Goal: Task Accomplishment & Management: Complete application form

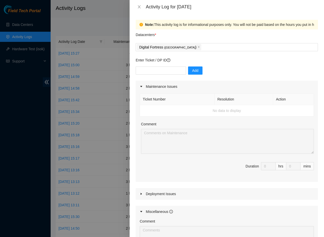
scroll to position [19, 0]
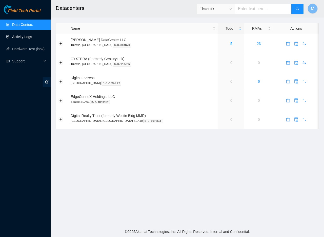
click at [27, 36] on link "Activity Logs" at bounding box center [22, 37] width 20 height 4
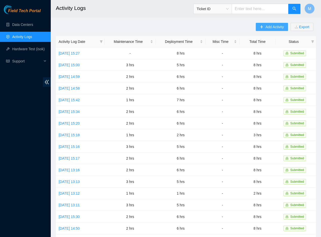
click at [279, 26] on span "Add Activity" at bounding box center [274, 27] width 18 height 6
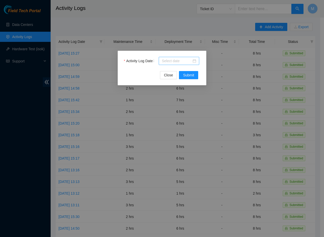
click at [193, 61] on div at bounding box center [179, 61] width 34 height 6
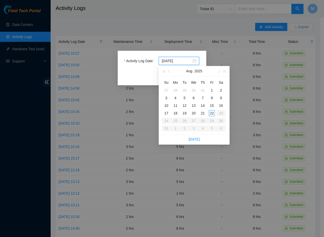
type input "2025-08-22"
type input "2025-08-20"
type input "2025-08-18"
click at [174, 110] on div "18" at bounding box center [176, 113] width 6 height 6
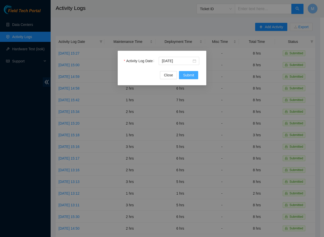
click at [190, 73] on span "Submit" at bounding box center [188, 75] width 11 height 6
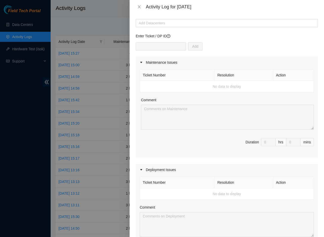
scroll to position [25, 0]
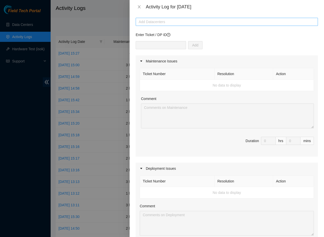
click at [176, 21] on div at bounding box center [227, 22] width 180 height 6
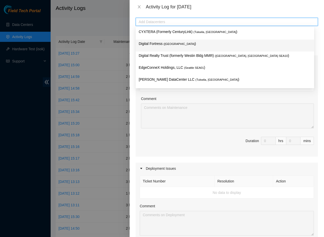
click at [168, 42] on p "Digital Fortress ( Seattle )" at bounding box center [225, 44] width 173 height 6
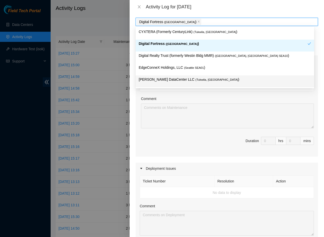
click at [223, 103] on div "Comment" at bounding box center [227, 100] width 173 height 8
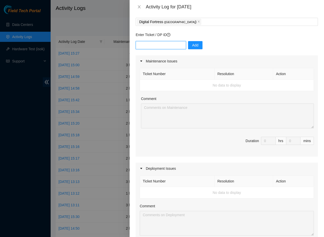
click at [169, 45] on input "text" at bounding box center [161, 45] width 50 height 8
paste input "DP72776"
type input "DP72776"
click at [170, 35] on icon "question-circle" at bounding box center [169, 35] width 4 height 4
click at [194, 45] on span "Add" at bounding box center [195, 45] width 6 height 6
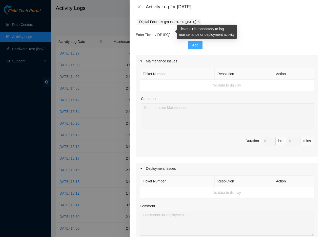
click at [171, 35] on icon "question-circle" at bounding box center [169, 35] width 4 height 4
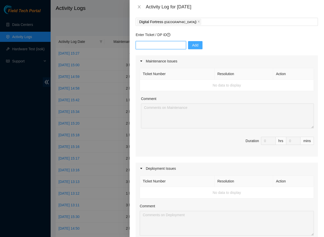
paste input "B-V-5T6C5MJ"
type input "B-V-5T6C5MJ"
click at [192, 43] on span "Add" at bounding box center [195, 45] width 6 height 6
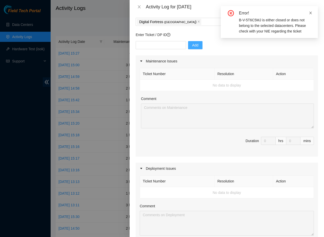
click at [310, 13] on icon "close" at bounding box center [311, 13] width 4 height 4
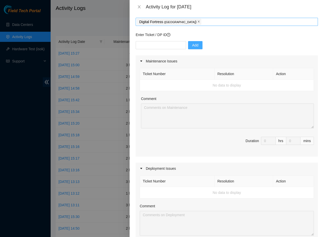
click at [198, 24] on span at bounding box center [199, 22] width 3 height 6
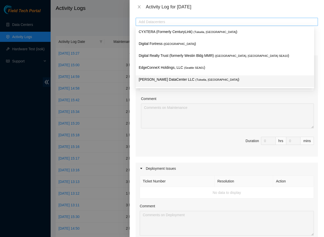
click at [172, 24] on div at bounding box center [227, 22] width 180 height 6
click at [170, 148] on span "Duration 0 hrs 0 mins" at bounding box center [227, 144] width 174 height 14
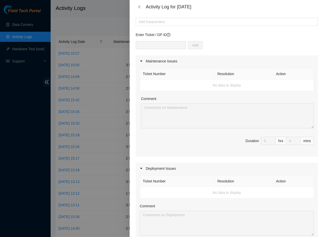
click at [150, 170] on div "Deployment Issues" at bounding box center [227, 168] width 182 height 12
click at [167, 170] on div "Deployment Issues" at bounding box center [227, 168] width 182 height 12
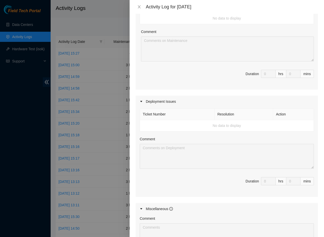
scroll to position [105, 0]
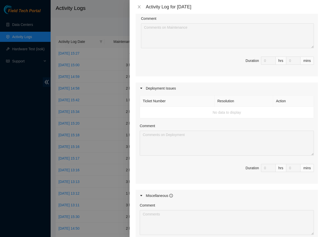
click at [164, 114] on td "No data to display" at bounding box center [227, 112] width 174 height 11
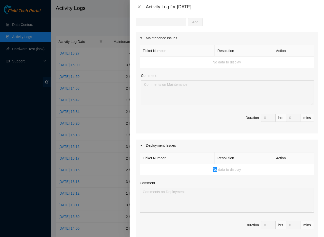
scroll to position [0, 0]
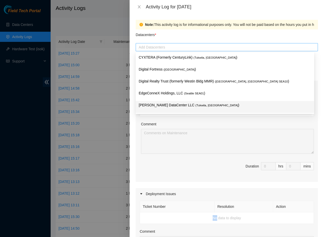
click at [174, 47] on div at bounding box center [227, 47] width 180 height 6
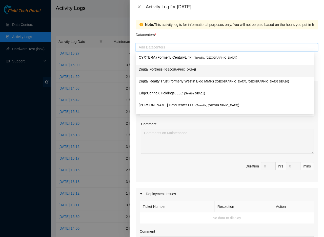
click at [160, 68] on p "Digital Fortress ( Seattle )" at bounding box center [225, 69] width 173 height 6
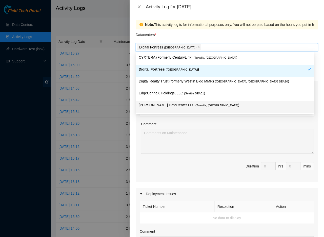
click at [201, 119] on div "Ticket Number Resolution Action No data to display Comment Duration 0 hrs 0 mins" at bounding box center [227, 136] width 182 height 89
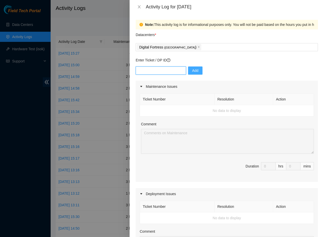
click at [159, 70] on input "text" at bounding box center [161, 70] width 50 height 8
paste input "DP72563"
type input "DP72563"
click at [192, 71] on span "Add" at bounding box center [195, 71] width 6 height 6
click at [198, 48] on icon "close" at bounding box center [199, 47] width 3 height 3
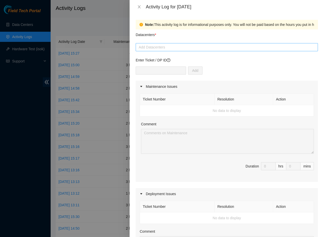
click at [172, 45] on div at bounding box center [227, 47] width 180 height 6
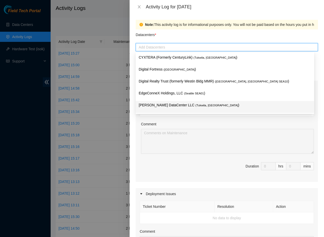
click at [203, 113] on body "Field Tech Portal Data Centers Activity Logs Hardware Test (isok) Support Activ…" at bounding box center [160, 118] width 321 height 237
click at [145, 48] on div at bounding box center [227, 47] width 180 height 6
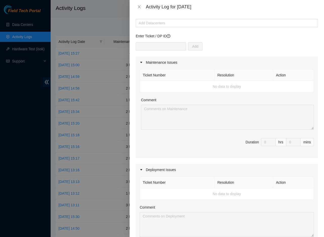
scroll to position [64, 0]
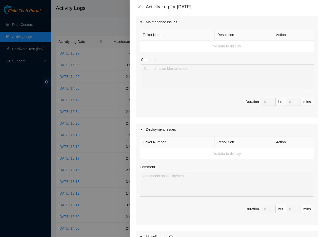
click at [169, 152] on td "No data to display" at bounding box center [227, 153] width 174 height 11
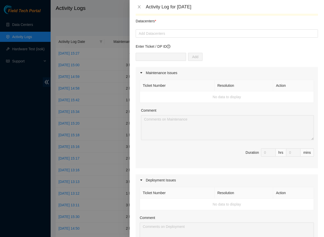
scroll to position [0, 0]
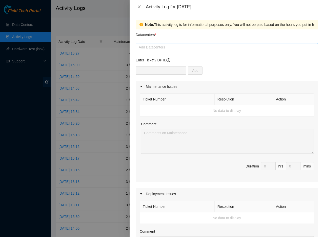
click at [172, 47] on div at bounding box center [227, 47] width 180 height 6
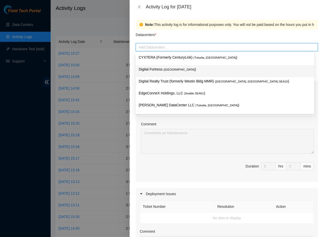
click at [166, 70] on span "( Seattle" at bounding box center [179, 69] width 31 height 3
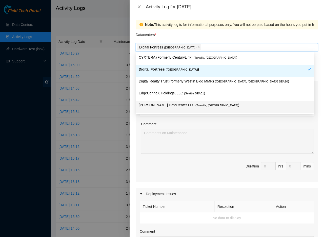
click at [203, 154] on div "Ticket Number Resolution Action No data to display Comment Duration 0 hrs 0 mins" at bounding box center [227, 136] width 182 height 89
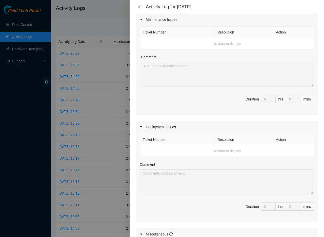
scroll to position [89, 0]
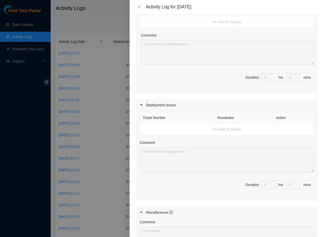
click at [170, 122] on th "Ticket Number" at bounding box center [177, 117] width 75 height 11
click at [164, 115] on th "Ticket Number" at bounding box center [177, 117] width 75 height 11
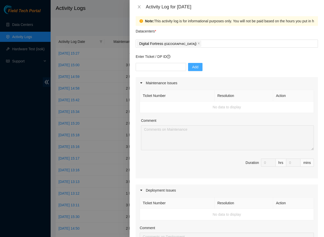
scroll to position [0, 0]
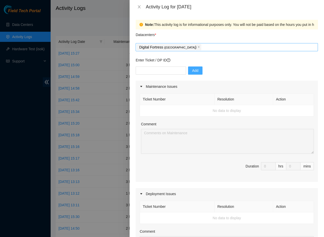
click at [199, 48] on div "Digital Fortress ( Seattle )" at bounding box center [227, 47] width 180 height 7
click at [291, 48] on div "Digital Fortress ( Seattle )" at bounding box center [227, 47] width 180 height 7
click at [198, 46] on icon "close" at bounding box center [199, 47] width 3 height 3
click at [289, 47] on div at bounding box center [227, 47] width 180 height 6
click at [168, 47] on div at bounding box center [227, 47] width 180 height 6
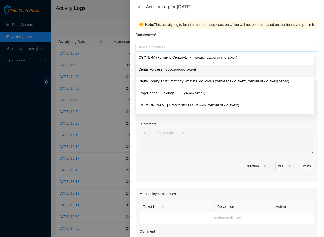
click at [153, 71] on p "Digital Fortress ( Seattle )" at bounding box center [225, 69] width 173 height 6
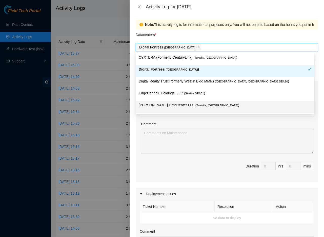
click at [186, 120] on div "Ticket Number Resolution Action No data to display Comment Duration 0 hrs 0 mins" at bounding box center [227, 136] width 182 height 89
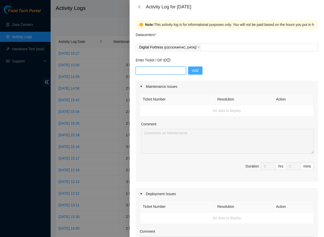
paste input "DP80934"
type input "DP80934"
click at [195, 71] on button "Add" at bounding box center [195, 70] width 14 height 8
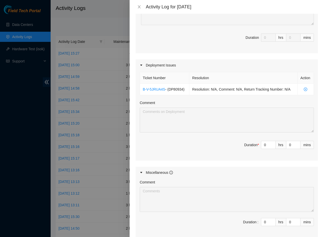
scroll to position [145, 0]
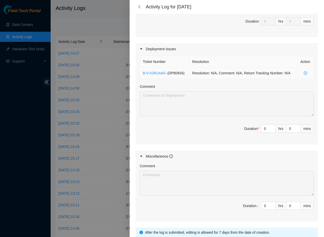
click at [305, 73] on icon "close-circle" at bounding box center [305, 72] width 1 height 1
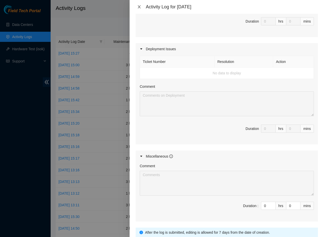
click at [137, 7] on button "Close" at bounding box center [139, 7] width 7 height 5
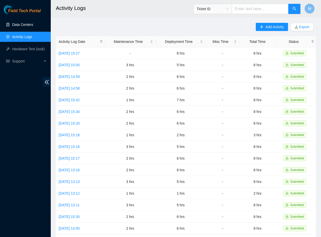
click at [21, 26] on link "Data Centers" at bounding box center [22, 25] width 21 height 4
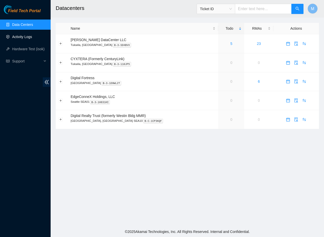
click at [23, 39] on link "Activity Logs" at bounding box center [22, 37] width 20 height 4
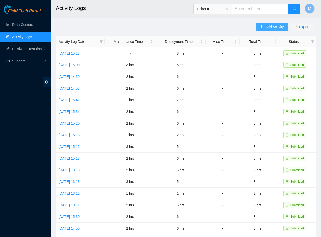
click at [261, 27] on icon "plus" at bounding box center [262, 27] width 4 height 4
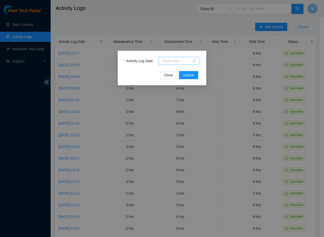
click at [193, 62] on div at bounding box center [179, 61] width 34 height 6
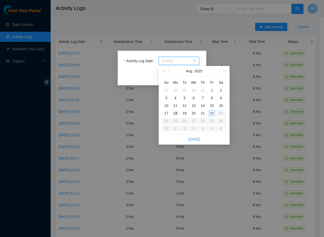
type input "2025-08-18"
click at [174, 113] on div "18" at bounding box center [176, 113] width 6 height 6
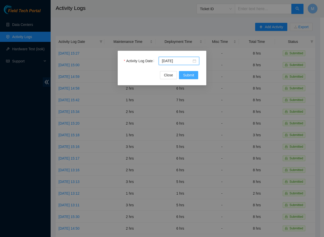
click at [186, 75] on span "Submit" at bounding box center [188, 75] width 11 height 6
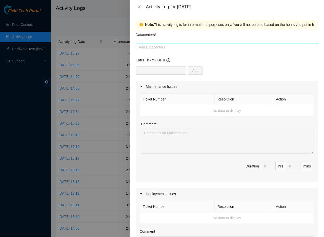
click at [176, 49] on div at bounding box center [227, 47] width 180 height 6
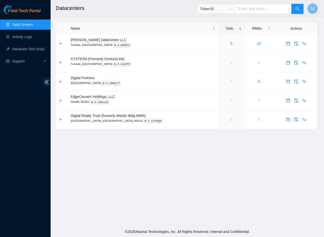
click at [315, 9] on button "M" at bounding box center [313, 9] width 10 height 10
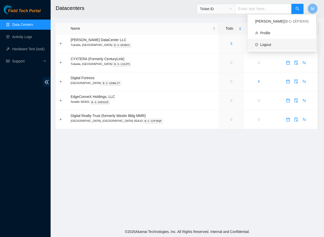
click at [269, 46] on link "Logout" at bounding box center [266, 45] width 11 height 4
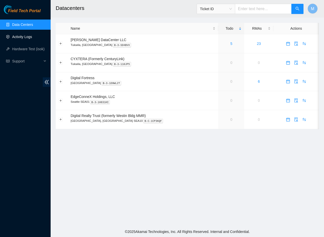
click at [32, 36] on link "Activity Logs" at bounding box center [22, 37] width 20 height 4
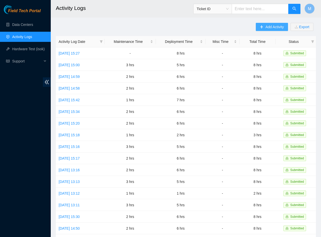
click at [274, 29] on span "Add Activity" at bounding box center [274, 27] width 18 height 6
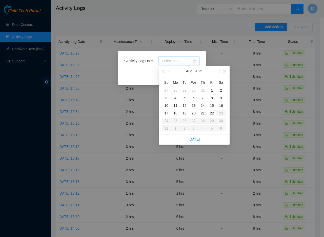
click at [191, 61] on input "Activity Log Date" at bounding box center [177, 61] width 30 height 6
type input "2025-08-18"
click at [175, 114] on div "18" at bounding box center [176, 113] width 6 height 6
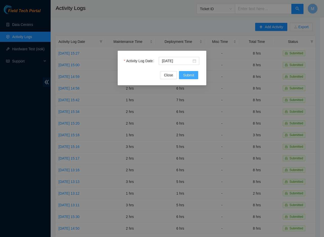
click at [186, 73] on span "Submit" at bounding box center [188, 75] width 11 height 6
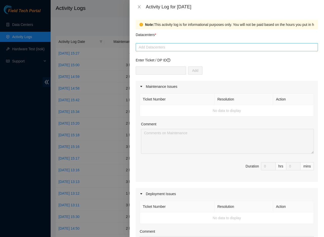
click at [212, 48] on div at bounding box center [227, 47] width 180 height 6
click at [165, 48] on div at bounding box center [227, 47] width 180 height 6
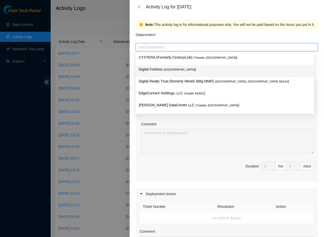
click at [159, 68] on p "Digital Fortress ( Seattle )" at bounding box center [225, 69] width 173 height 6
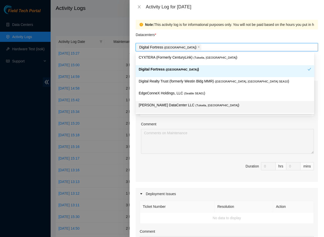
click at [214, 124] on div "Comment" at bounding box center [227, 125] width 173 height 8
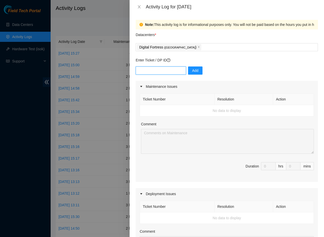
click at [164, 69] on input "text" at bounding box center [161, 70] width 50 height 8
type input "DP80934"
click at [192, 71] on span "Add" at bounding box center [195, 71] width 6 height 6
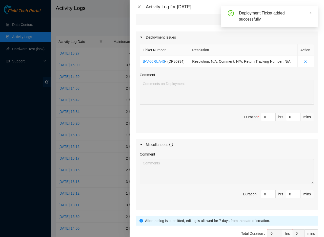
scroll to position [156, 0]
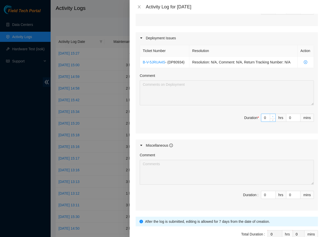
type input "1"
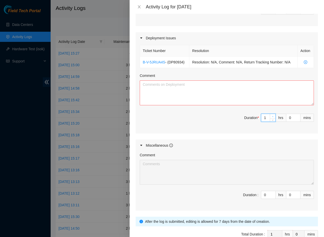
click at [272, 117] on icon "up" at bounding box center [273, 117] width 2 height 2
type input "2"
click at [272, 117] on icon "up" at bounding box center [273, 117] width 2 height 2
type input "3"
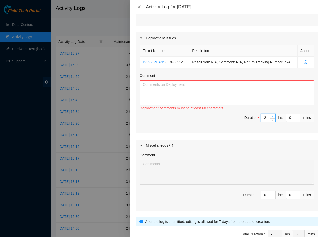
type input "3"
click at [272, 117] on icon "up" at bounding box center [273, 117] width 2 height 2
type input "4"
click at [272, 117] on icon "up" at bounding box center [273, 117] width 2 height 2
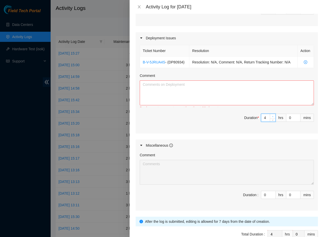
type input "5"
click at [272, 117] on icon "up" at bounding box center [273, 117] width 2 height 2
type input "6"
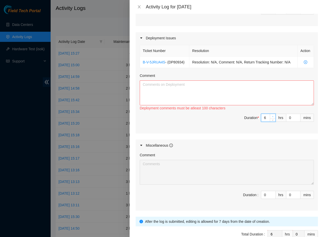
click at [272, 117] on icon "up" at bounding box center [273, 117] width 2 height 2
type input "7"
click at [272, 117] on icon "up" at bounding box center [273, 117] width 2 height 2
type input "8"
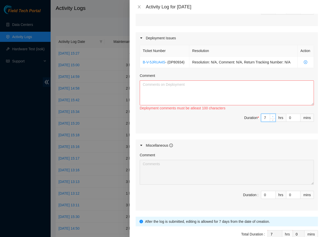
type input "8"
click at [272, 117] on icon "up" at bounding box center [273, 117] width 2 height 2
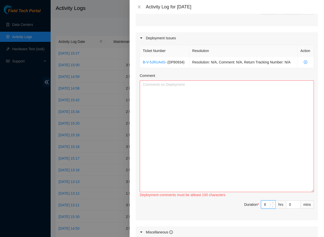
drag, startPoint x: 308, startPoint y: 109, endPoint x: 310, endPoint y: 196, distance: 86.7
click at [310, 192] on textarea "Comment" at bounding box center [227, 136] width 174 height 112
click at [194, 101] on textarea "Comment" at bounding box center [227, 136] width 174 height 112
paste textarea "Opened and answered emails. Answered multiple calls from Sabey security about d…"
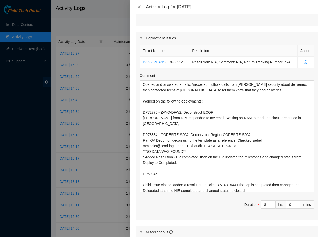
click at [200, 201] on div "Ticket Number Resolution Action B-V-5JRUA4S - ( DP80934 ) Resolution: N/A, Comm…" at bounding box center [227, 132] width 182 height 176
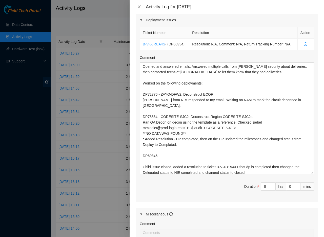
scroll to position [156, 0]
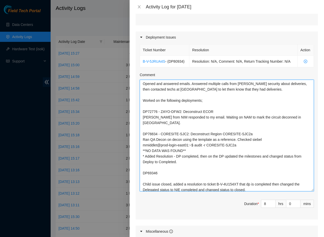
drag, startPoint x: 257, startPoint y: 95, endPoint x: 138, endPoint y: 90, distance: 120.0
click at [138, 90] on div "Ticket Number Resolution Action B-V-5JRUA4S - ( DP80934 ) Resolution: N/A, Comm…" at bounding box center [227, 131] width 182 height 176
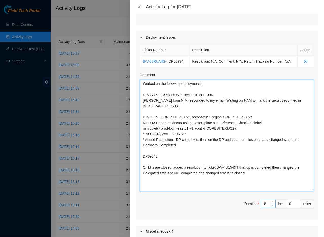
type textarea "Worked on the following deployments; DP72776 - ZAYO-DFW2: Deconstruct ECOR Bryc…"
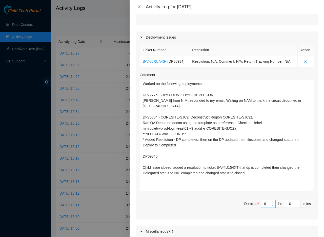
type input "7"
click at [272, 207] on span "down" at bounding box center [273, 205] width 3 height 3
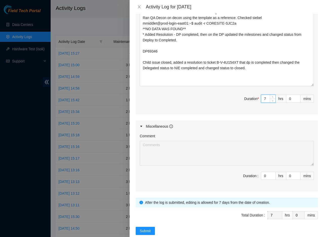
scroll to position [264, 0]
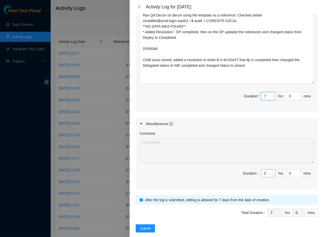
type input "1"
type input "8"
click at [272, 173] on icon "up" at bounding box center [273, 172] width 2 height 2
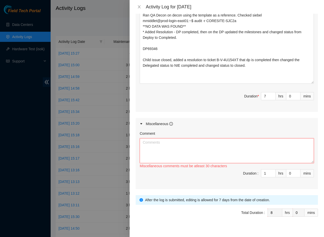
paste textarea "Opened and answered emails. Answered multiple calls from Sabey security about d…"
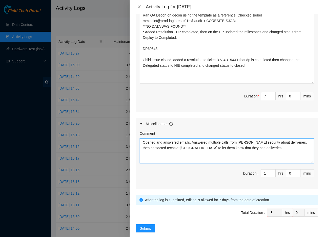
type textarea "Opened and answered emails. Answered multiple calls from Sabey security about d…"
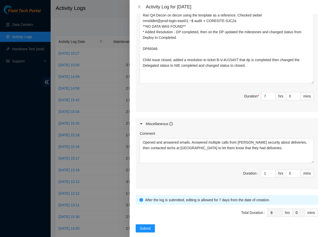
click at [195, 181] on span "Duration : 1 hrs 0 mins" at bounding box center [227, 176] width 174 height 14
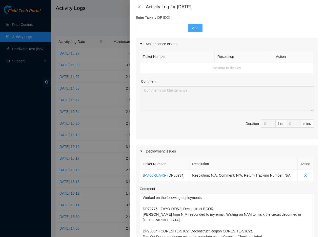
scroll to position [115, 0]
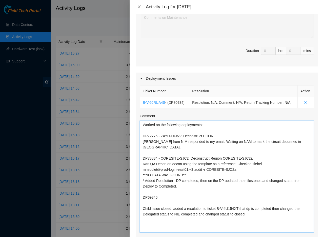
click at [156, 134] on textarea "Worked on the following deployments; DP72776 - ZAYO-DFW2: Deconstruct ECOR Bryc…" at bounding box center [227, 177] width 174 height 112
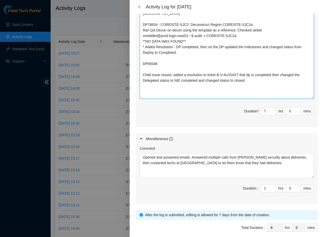
scroll to position [277, 0]
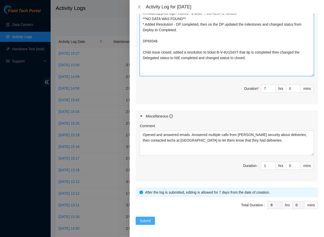
type textarea "Worked on the following deployments; DP72776 - ZAYO-DFW2: Deconstruct ECOR Bryc…"
click at [144, 220] on span "Submit" at bounding box center [145, 221] width 11 height 6
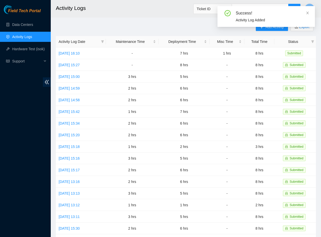
click at [276, 30] on div "Success! Activity Log Added" at bounding box center [265, 18] width 97 height 25
click at [276, 29] on div "Success! Activity Log Added" at bounding box center [265, 18] width 97 height 25
click at [307, 13] on icon "close" at bounding box center [307, 13] width 3 height 3
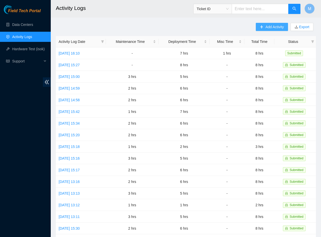
click at [271, 28] on span "Add Activity" at bounding box center [274, 27] width 18 height 6
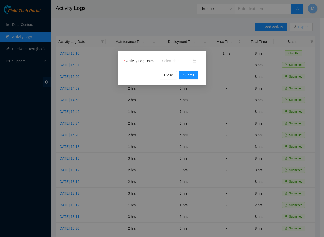
click at [196, 62] on div at bounding box center [179, 61] width 34 height 6
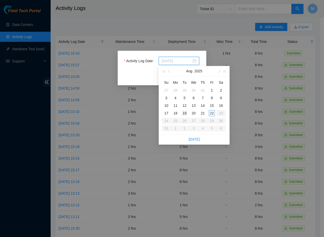
type input "2025-08-19"
click at [185, 114] on div "19" at bounding box center [185, 113] width 6 height 6
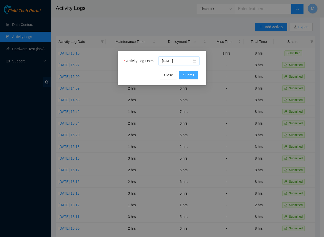
click at [183, 72] on span "Submit" at bounding box center [188, 75] width 11 height 6
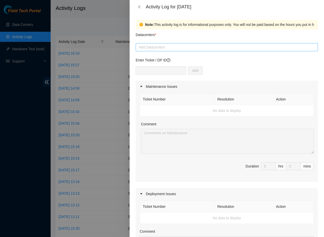
click at [185, 46] on div at bounding box center [227, 47] width 180 height 6
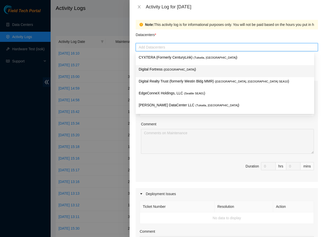
click at [159, 71] on p "Digital Fortress ( Seattle )" at bounding box center [225, 69] width 173 height 6
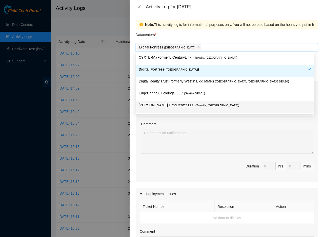
click at [206, 117] on div "Ticket Number Resolution Action No data to display Comment Duration 0 hrs 0 mins" at bounding box center [227, 136] width 182 height 89
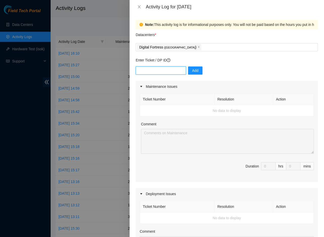
click at [161, 71] on input "text" at bounding box center [161, 70] width 50 height 8
paste input "DP80933"
type input "DP80933"
click at [192, 72] on span "Add" at bounding box center [195, 71] width 6 height 6
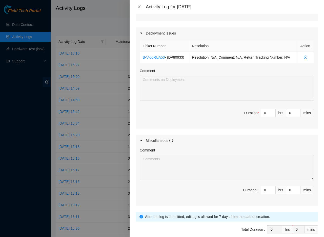
scroll to position [95, 0]
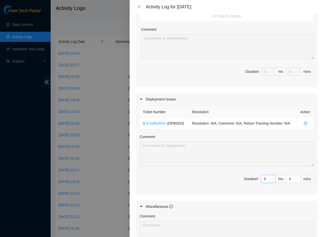
type input "1"
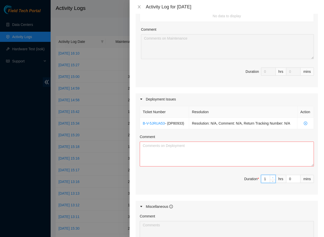
click at [272, 178] on icon "up" at bounding box center [273, 178] width 2 height 2
type input "2"
click at [272, 178] on icon "up" at bounding box center [273, 178] width 2 height 2
type input "3"
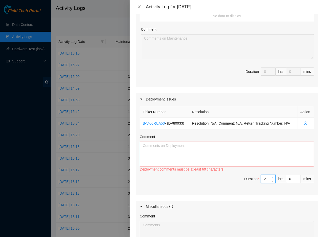
type input "3"
click at [272, 178] on icon "up" at bounding box center [273, 178] width 2 height 2
type input "4"
click at [272, 178] on icon "up" at bounding box center [273, 178] width 2 height 2
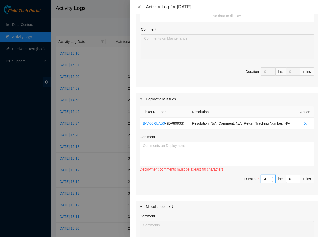
type input "5"
click at [272, 178] on icon "up" at bounding box center [273, 178] width 2 height 2
type input "6"
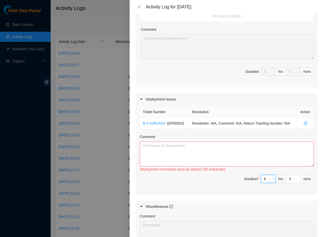
click at [272, 178] on icon "up" at bounding box center [273, 178] width 2 height 2
type input "7"
click at [272, 178] on icon "up" at bounding box center [273, 178] width 2 height 2
click at [240, 159] on textarea "Comment" at bounding box center [227, 153] width 174 height 25
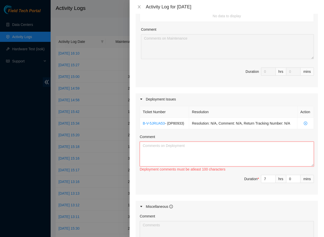
paste textarea "Worked on the following deployments: DP75331 - SDN-SJC: Add Infra standard_regi…"
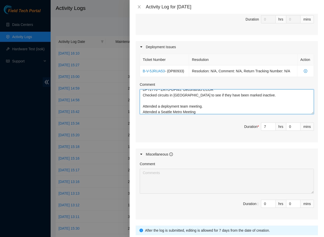
scroll to position [168, 0]
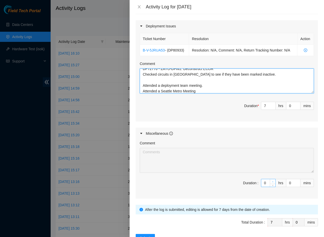
type textarea "Worked on the following deployments: DP75331 - SDN-SJC: Add Infra standard_regi…"
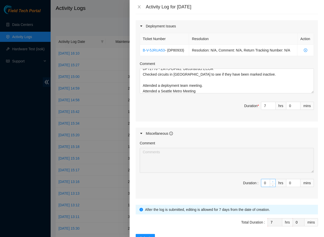
type input "1"
type input "8"
click at [272, 182] on icon "up" at bounding box center [273, 182] width 2 height 2
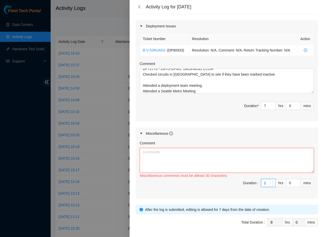
click at [167, 162] on textarea "Comment" at bounding box center [227, 160] width 174 height 25
paste textarea "Opened and answered emails. Answered multiple calls from Sabey security about d…"
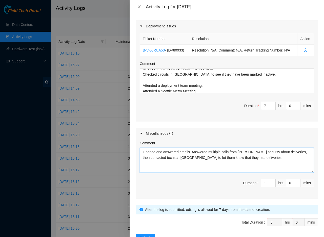
type textarea "Opened and answered emails. Answered multiple calls from Sabey security about d…"
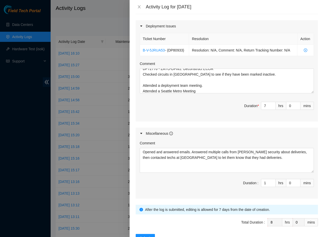
click at [182, 188] on span "Duration : 1 hrs 0 mins" at bounding box center [227, 186] width 174 height 14
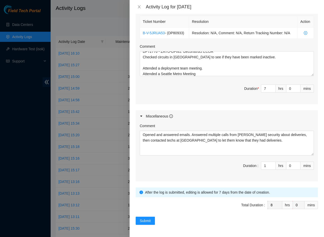
scroll to position [190, 0]
click at [148, 219] on span "Submit" at bounding box center [145, 221] width 11 height 6
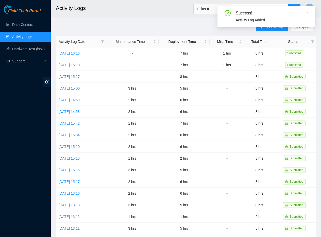
click at [270, 27] on div "Success! Activity Log Added" at bounding box center [265, 18] width 97 height 25
click at [308, 13] on icon "close" at bounding box center [307, 13] width 4 height 4
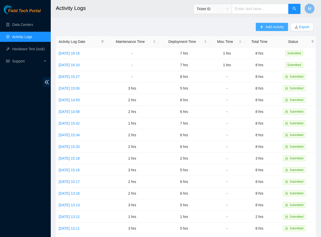
click at [280, 26] on span "Add Activity" at bounding box center [274, 27] width 18 height 6
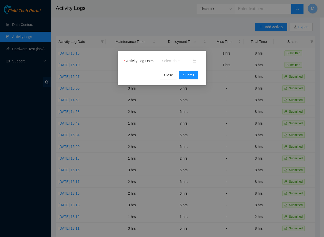
click at [193, 62] on div at bounding box center [179, 61] width 34 height 6
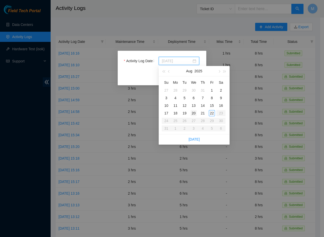
type input "2025-08-20"
click at [193, 113] on div "20" at bounding box center [194, 113] width 6 height 6
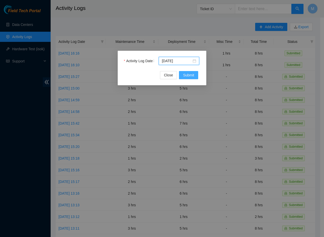
click at [187, 73] on span "Submit" at bounding box center [188, 75] width 11 height 6
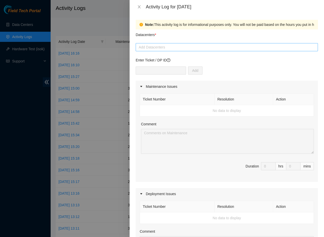
click at [163, 50] on div at bounding box center [227, 47] width 180 height 6
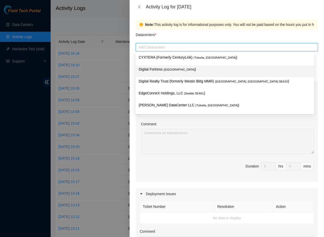
click at [161, 67] on p "Digital Fortress ( Seattle )" at bounding box center [225, 69] width 173 height 6
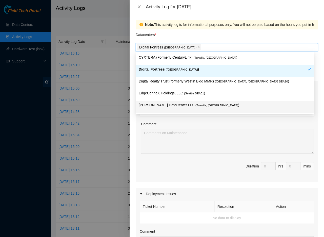
click at [196, 120] on div "Ticket Number Resolution Action No data to display Comment Duration 0 hrs 0 mins" at bounding box center [227, 136] width 182 height 89
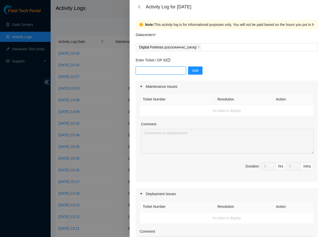
click at [166, 66] on input "text" at bounding box center [161, 70] width 50 height 8
type input "DP80934"
click at [192, 71] on span "Add" at bounding box center [195, 71] width 6 height 6
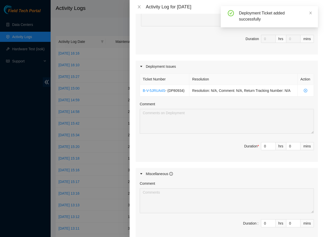
scroll to position [127, 0]
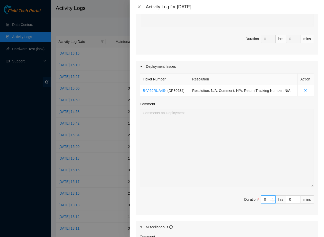
type input "1"
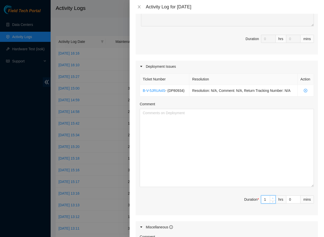
click at [272, 199] on span "up" at bounding box center [273, 197] width 3 height 3
type input "2"
click at [272, 199] on span "up" at bounding box center [273, 197] width 3 height 3
type input "3"
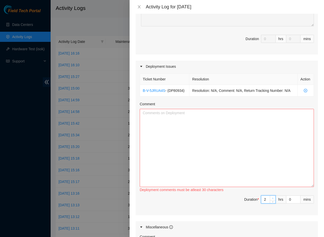
type input "3"
click at [272, 199] on span "up" at bounding box center [273, 197] width 3 height 3
type input "4"
click at [272, 199] on span "up" at bounding box center [273, 197] width 3 height 3
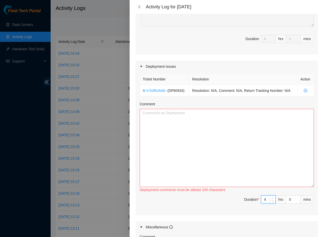
type input "5"
click at [272, 199] on span "up" at bounding box center [273, 197] width 3 height 3
type input "6"
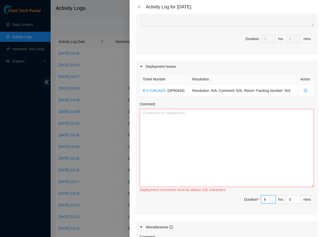
click at [272, 199] on span "up" at bounding box center [273, 197] width 3 height 3
type input "7"
click at [272, 199] on span "up" at bounding box center [273, 197] width 3 height 3
click at [195, 144] on textarea "Comment" at bounding box center [227, 148] width 174 height 78
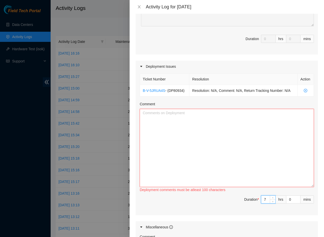
click at [195, 144] on textarea "Comment" at bounding box center [227, 148] width 174 height 78
paste textarea "B-V-5GK7EDV - Deconstruction (Affected ecors: DIGFORT-SEA5) This is the decon t…"
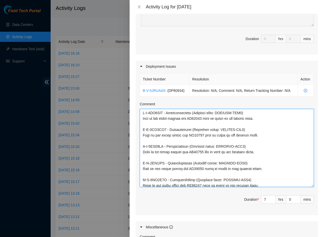
scroll to position [112, 0]
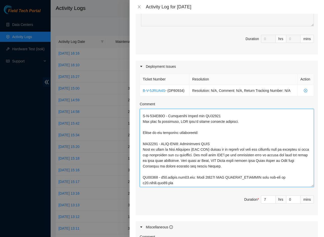
type textarea "B-V-5GK7EDV - Deconstruction (Affected ecors: DIGFORT-SEA5) This is the decon t…"
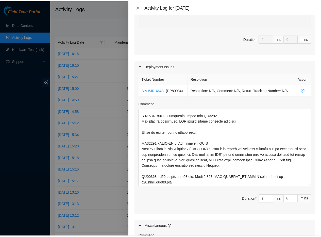
scroll to position [244, 0]
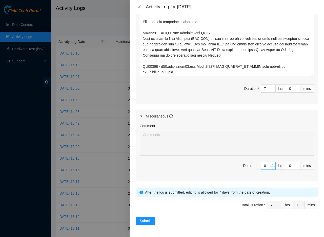
type input "1"
type input "8"
click at [272, 163] on icon "up" at bounding box center [273, 164] width 2 height 2
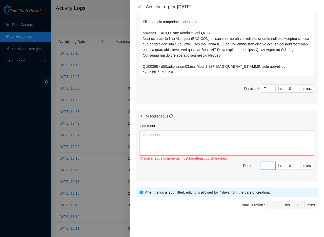
click at [239, 146] on textarea "Comment" at bounding box center [227, 143] width 174 height 25
paste textarea "Opened and answered emails. Answered multiple calls from Sabey security about d…"
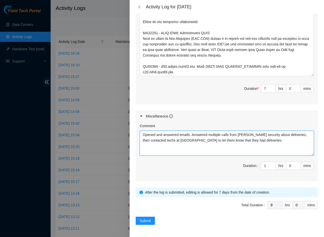
type textarea "Opened and answered emails. Answered multiple calls from Sabey security about d…"
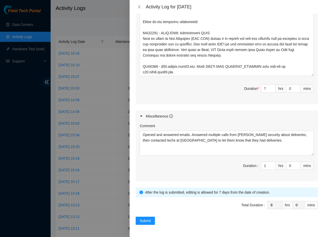
click at [228, 174] on span "Duration : 1 hrs 0 mins" at bounding box center [227, 168] width 174 height 14
click at [151, 219] on span "Submit" at bounding box center [145, 221] width 11 height 6
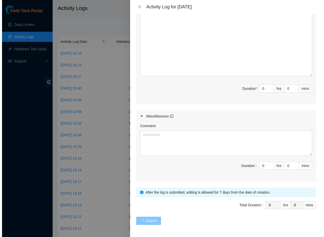
scroll to position [0, 0]
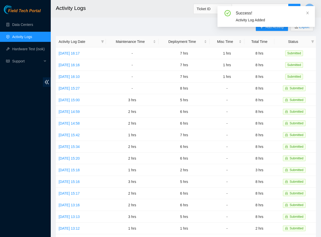
click at [156, 27] on div "Add Activity Export Activity Log Date Maintenance Time Deployment Time Misc Tim…" at bounding box center [186, 160] width 260 height 274
click at [271, 27] on div "Success! Activity Log Added" at bounding box center [265, 18] width 97 height 25
click at [306, 13] on icon "close" at bounding box center [307, 13] width 4 height 4
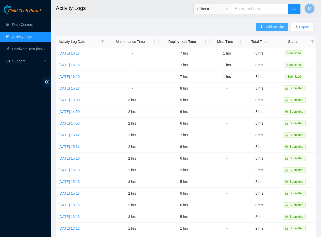
click at [280, 26] on span "Add Activity" at bounding box center [274, 27] width 18 height 6
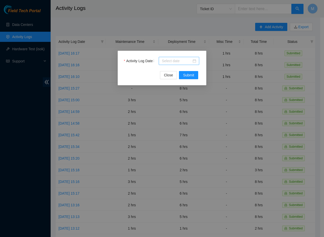
click at [196, 61] on div at bounding box center [179, 61] width 34 height 6
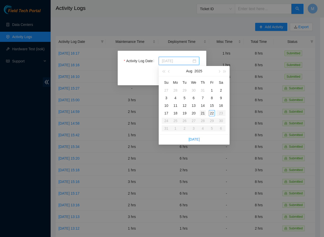
type input "2025-08-21"
click at [203, 111] on div "21" at bounding box center [203, 113] width 6 height 6
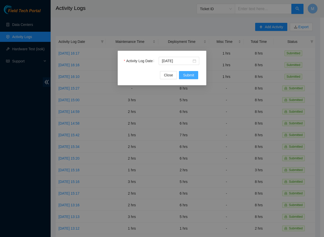
click at [192, 78] on span "Submit" at bounding box center [188, 75] width 11 height 6
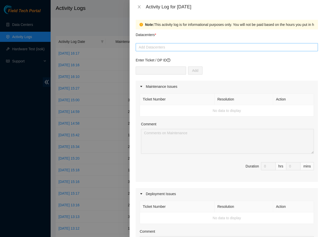
click at [179, 49] on div at bounding box center [227, 47] width 180 height 6
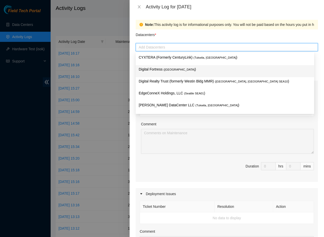
click at [162, 69] on p "Digital Fortress ( Seattle )" at bounding box center [225, 69] width 173 height 6
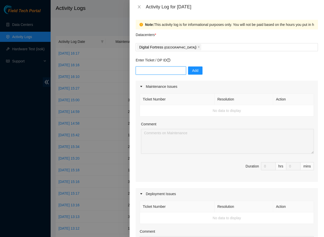
click at [169, 69] on input "text" at bounding box center [161, 70] width 50 height 8
paste input "DP80933"
type input "DP80933"
click at [192, 71] on span "Add" at bounding box center [195, 71] width 6 height 6
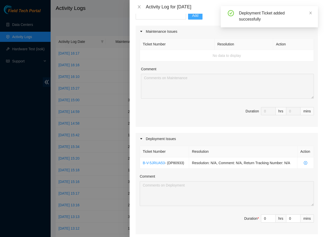
scroll to position [186, 0]
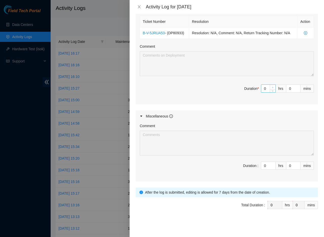
type input "1"
click at [272, 89] on span "up" at bounding box center [273, 87] width 3 height 3
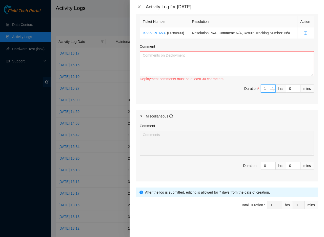
type input "2"
click at [272, 89] on span "up" at bounding box center [273, 87] width 3 height 3
type input "3"
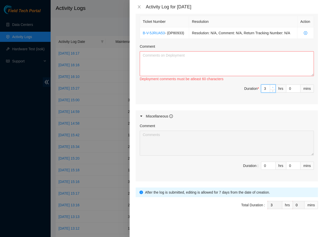
click at [272, 89] on span "up" at bounding box center [273, 87] width 3 height 3
type input "4"
click at [272, 89] on span "up" at bounding box center [273, 87] width 3 height 3
type input "5"
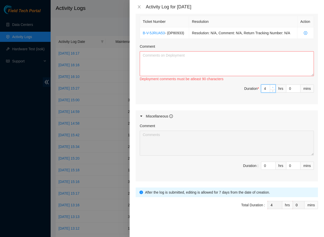
type input "5"
click at [272, 89] on span "up" at bounding box center [273, 87] width 3 height 3
type input "6"
click at [272, 89] on span "up" at bounding box center [273, 87] width 3 height 3
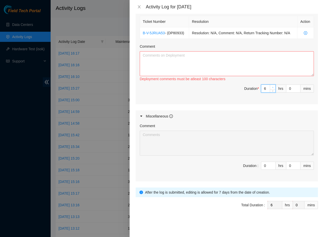
type input "7"
click at [272, 89] on span "up" at bounding box center [273, 87] width 3 height 3
click at [217, 68] on textarea "Comment" at bounding box center [227, 63] width 174 height 25
paste textarea "Worked on the following deployments: DP72776 - ZAYO-DFW2: Deconstruct ECOR Sent…"
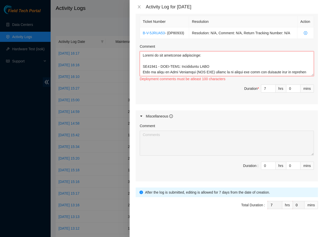
scroll to position [383, 0]
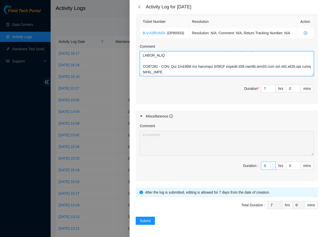
type textarea "Worked on the following deployments: DP72776 - ZAYO-DFW2: Deconstruct ECOR Sent…"
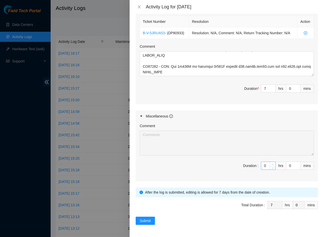
type input "1"
type input "8"
click at [272, 166] on span "up" at bounding box center [273, 164] width 3 height 3
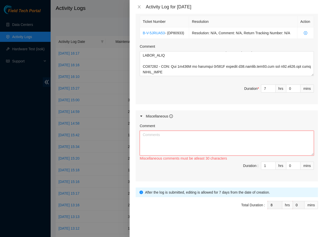
click at [158, 148] on textarea "Comment" at bounding box center [227, 143] width 174 height 25
paste textarea "Opened and answered emails. Answered multiple calls from Sabey security about d…"
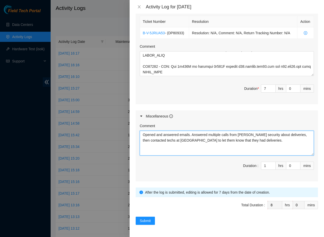
type textarea "Opened and answered emails. Answered multiple calls from Sabey security about d…"
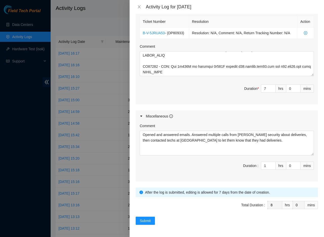
click at [200, 174] on span "Duration : 1 hrs 0 mins" at bounding box center [227, 168] width 174 height 14
click at [146, 223] on span "Submit" at bounding box center [145, 221] width 11 height 6
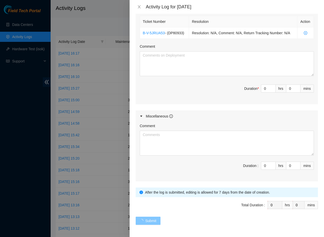
scroll to position [0, 0]
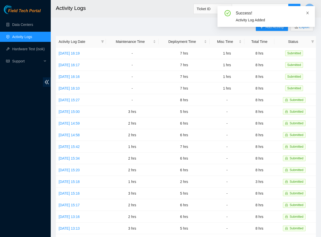
click at [307, 12] on icon "close" at bounding box center [307, 13] width 4 height 4
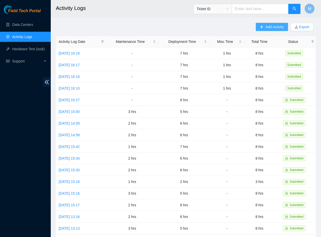
click at [273, 28] on span "Add Activity" at bounding box center [274, 27] width 18 height 6
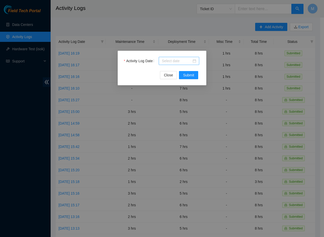
click at [194, 62] on div at bounding box center [179, 61] width 34 height 6
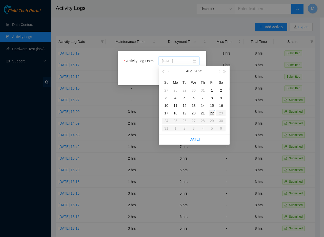
type input "2025-08-22"
click at [211, 112] on div "22" at bounding box center [212, 113] width 6 height 6
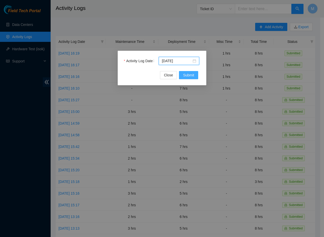
click at [187, 74] on span "Submit" at bounding box center [188, 75] width 11 height 6
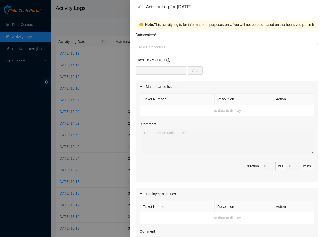
click at [243, 46] on div at bounding box center [227, 47] width 180 height 6
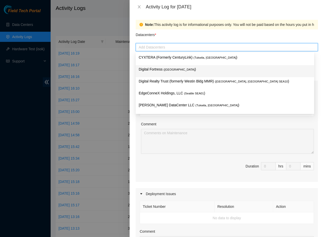
click at [174, 68] on span "( Seattle" at bounding box center [179, 69] width 31 height 3
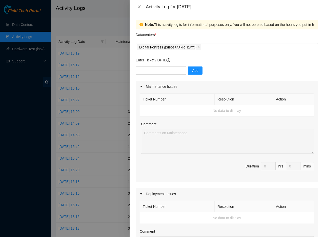
click at [311, 122] on div "Ticket Number Resolution Action No data to display Comment Duration 0 hrs 0 mins" at bounding box center [227, 136] width 182 height 89
click at [165, 72] on input "text" at bounding box center [161, 70] width 50 height 8
type input "DP80934"
click at [192, 71] on span "Add" at bounding box center [195, 71] width 6 height 6
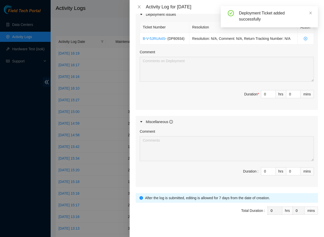
scroll to position [179, 0]
type input "1"
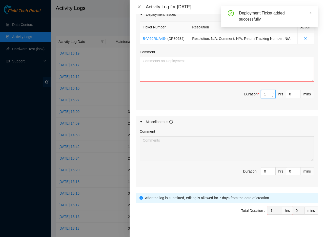
click at [272, 94] on icon "up" at bounding box center [273, 93] width 2 height 2
type input "2"
click at [272, 94] on icon "up" at bounding box center [273, 93] width 2 height 2
type input "3"
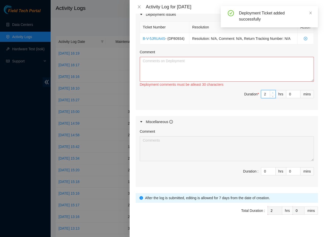
type input "3"
click at [272, 94] on icon "up" at bounding box center [273, 93] width 2 height 2
type input "4"
click at [272, 94] on icon "up" at bounding box center [273, 93] width 2 height 2
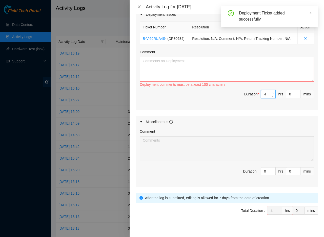
type input "5"
click at [272, 94] on icon "up" at bounding box center [273, 93] width 2 height 2
type input "6"
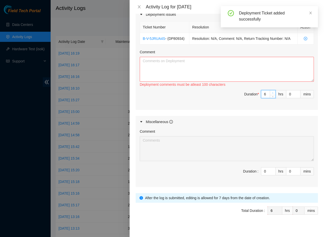
click at [272, 94] on icon "up" at bounding box center [273, 93] width 2 height 2
type input "7"
click at [272, 94] on icon "up" at bounding box center [273, 93] width 2 height 2
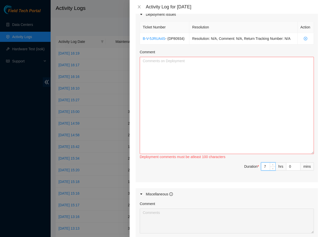
drag, startPoint x: 309, startPoint y: 85, endPoint x: 314, endPoint y: 157, distance: 72.4
click at [314, 157] on div "Ticket Number Resolution Action B-V-5JRUA4S - ( DP80934 ) Resolution: N/A, Comm…" at bounding box center [227, 101] width 182 height 162
click at [196, 67] on textarea "Comment" at bounding box center [227, 105] width 174 height 97
paste textarea "DP83400 - r01.border.pdx01.sdn: Move 7x100G PNI COMCAST_REGIONAL from ecx-pdx t…"
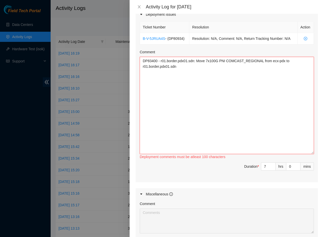
paste textarea "Worked with EdgeConnex helping hand and NIE on the Hot cut. et-0/0/14 up up RES…"
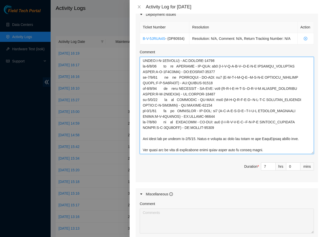
scroll to position [38, 0]
paste textarea "DP72776 - ZAYO-DFW2: Deconstruct ECOR"
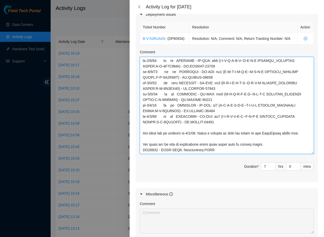
paste textarea "Contacted by NIE Vural with suggestions to help me move this dp along. Sent ema…"
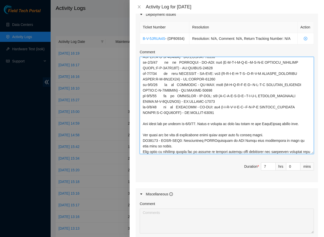
scroll to position [65, 0]
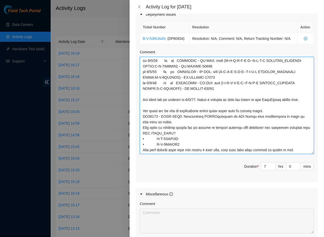
click at [266, 119] on textarea "Comment" at bounding box center [227, 105] width 174 height 97
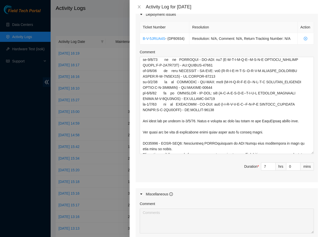
scroll to position [73, 0]
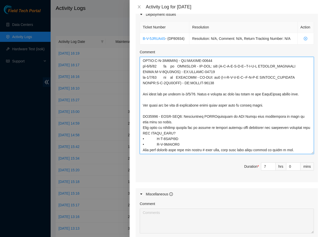
click at [300, 154] on textarea "Comment" at bounding box center [227, 105] width 174 height 97
click at [145, 154] on textarea "Comment" at bounding box center [227, 105] width 174 height 97
click at [198, 90] on textarea "Comment" at bounding box center [227, 105] width 174 height 97
click at [144, 154] on textarea "Comment" at bounding box center [227, 105] width 174 height 97
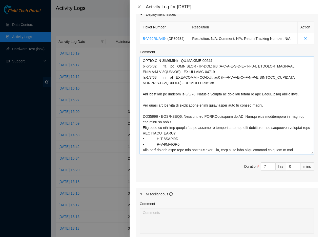
paste textarea "DP75331 - SDN-SJC: Add Infra standard_region"
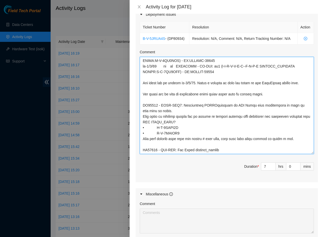
scroll to position [88, 0]
paste textarea "After configuring the opengear the Tor started to Bootstrap, Reached out to NIE…"
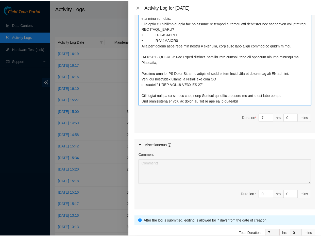
scroll to position [263, 0]
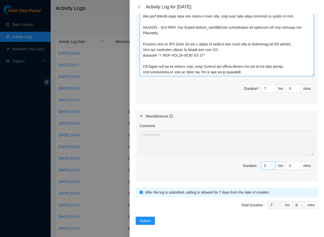
type textarea "DP83400 - r01.border.pdx01.sdn: Move 7x100G PNI COMCAST_REGIONAL from ecx-pdx t…"
type input "1"
type input "8"
click at [272, 163] on span "up" at bounding box center [273, 164] width 3 height 3
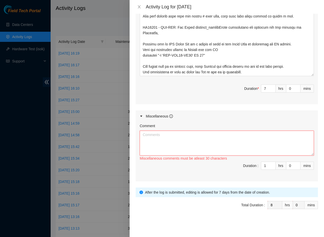
click at [161, 139] on textarea "Comment" at bounding box center [227, 143] width 174 height 25
paste textarea "Opened and answered emails. Answered multiple calls from Sabey security about d…"
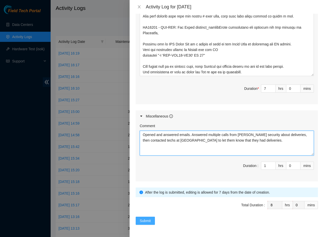
type textarea "Opened and answered emails. Answered multiple calls from Sabey security about d…"
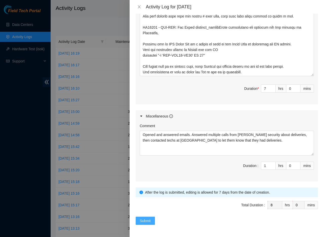
click at [144, 223] on span "Submit" at bounding box center [145, 221] width 11 height 6
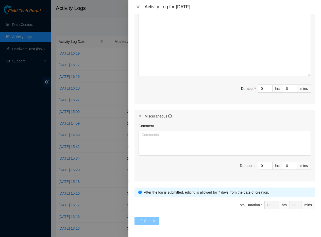
scroll to position [0, 0]
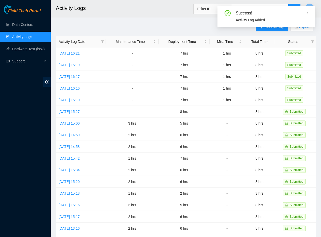
click at [306, 13] on icon "close" at bounding box center [307, 13] width 4 height 4
